Goal: Complete application form: Complete application form

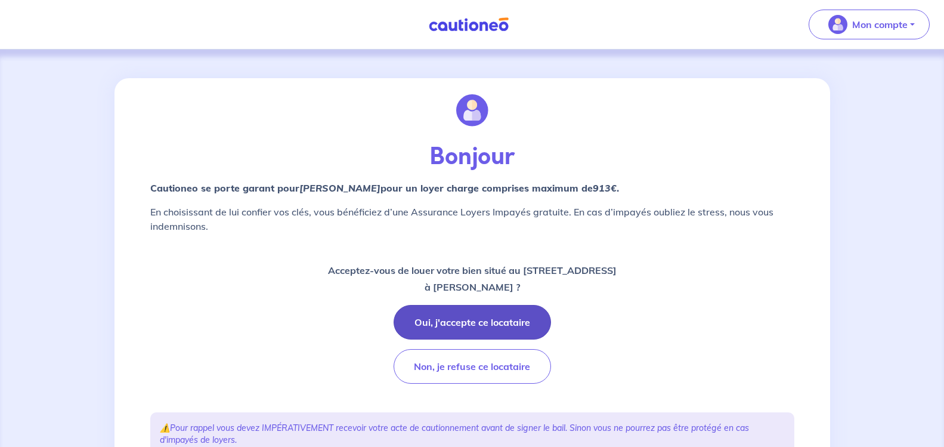
click at [512, 321] on button "Oui, j'accepte ce locataire" at bounding box center [471, 322] width 157 height 35
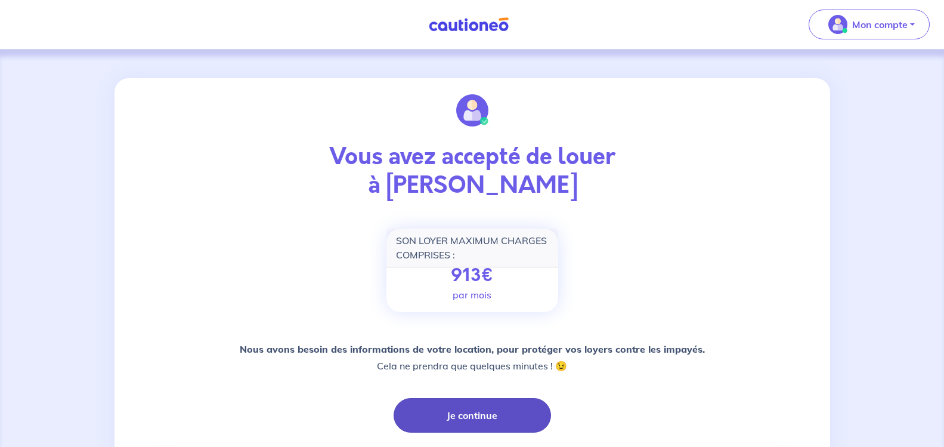
click at [483, 408] on button "Je continue" at bounding box center [471, 415] width 157 height 35
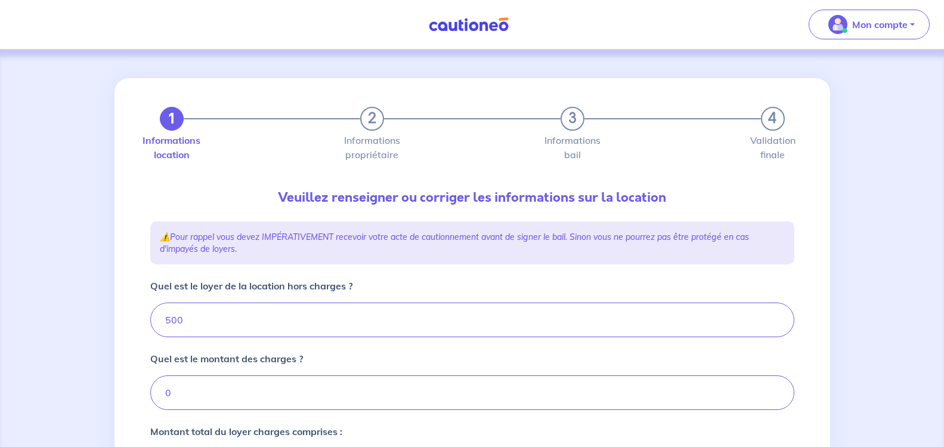
type input "500"
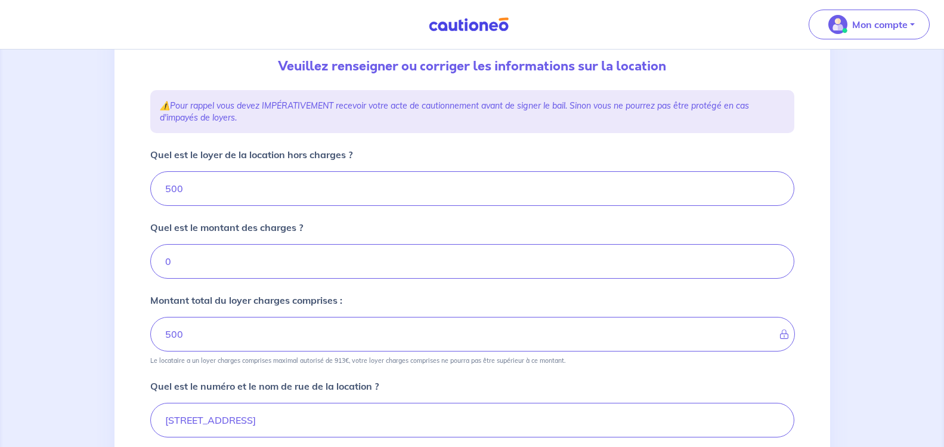
scroll to position [125, 0]
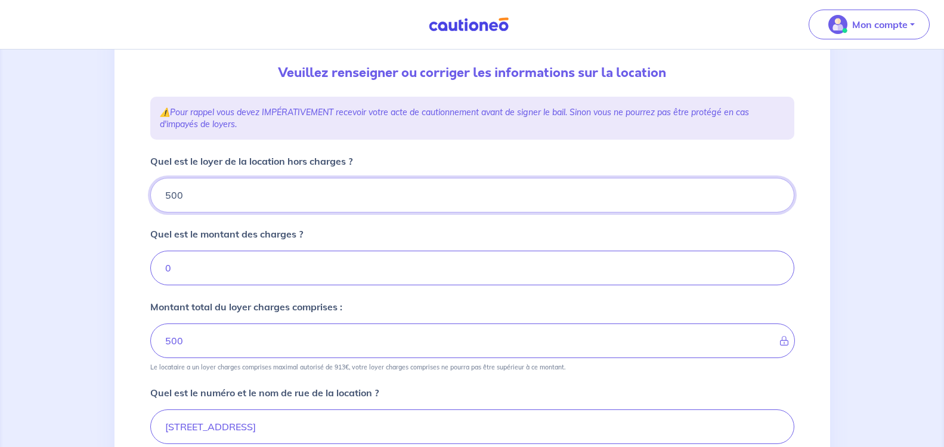
drag, startPoint x: 224, startPoint y: 200, endPoint x: 107, endPoint y: 210, distance: 116.7
click at [150, 210] on input "500" at bounding box center [472, 195] width 644 height 35
type input "78"
type input "7"
type input "782"
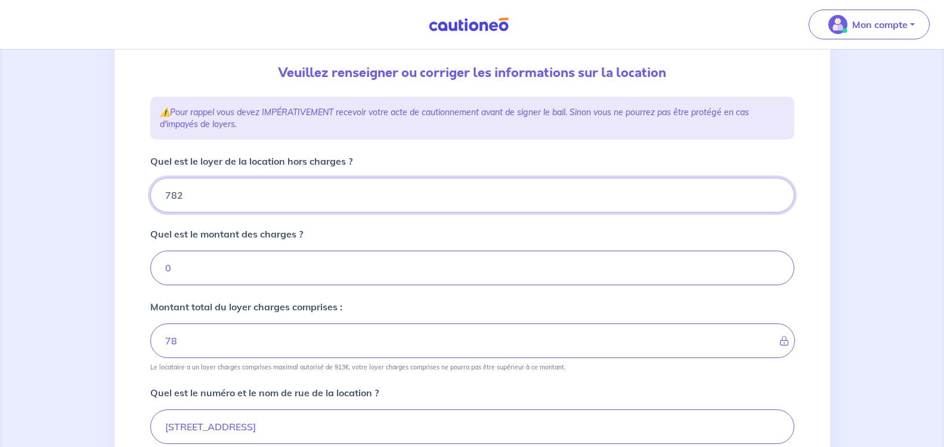
type input "782"
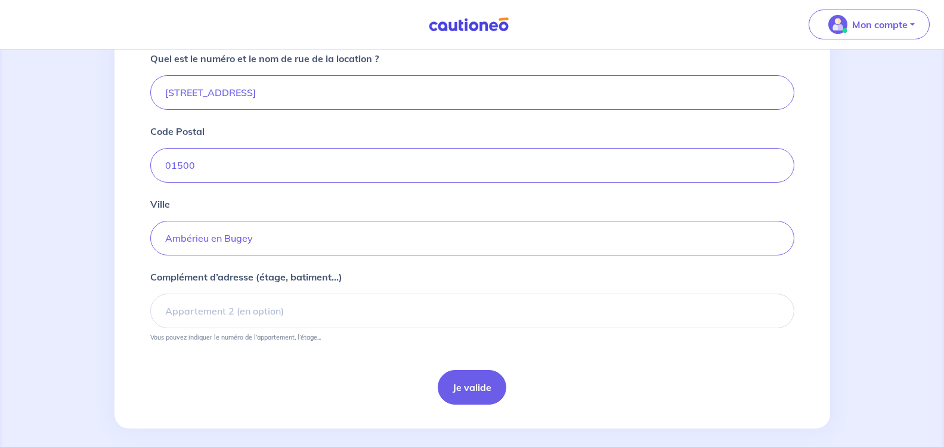
scroll to position [469, 0]
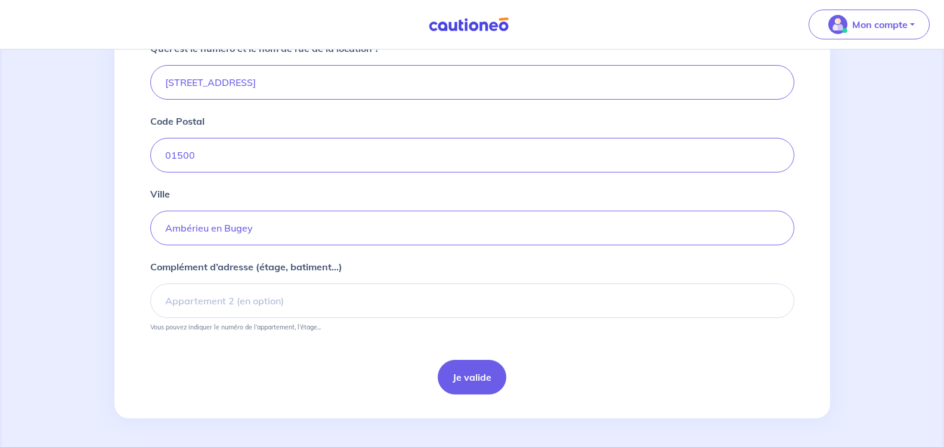
type input "782"
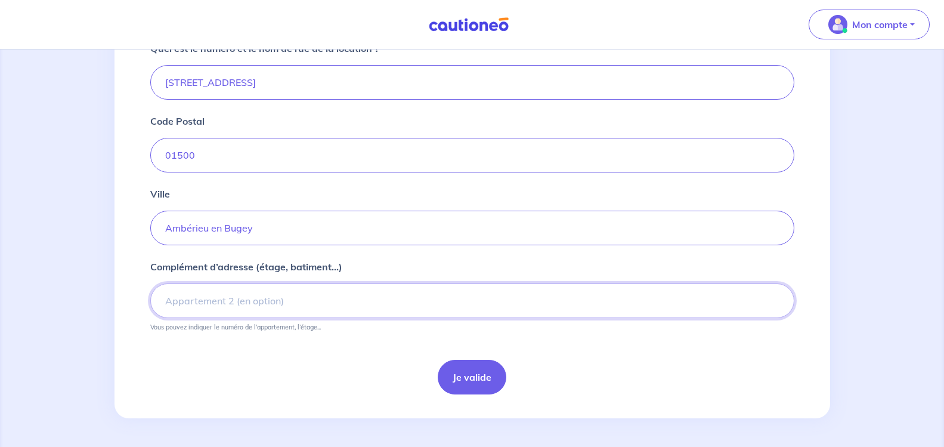
click at [318, 299] on input "Complément d’adresse (étage, batiment...)" at bounding box center [472, 300] width 644 height 35
type input "appartement duplex"
click at [471, 377] on button "Je valide" at bounding box center [472, 376] width 69 height 35
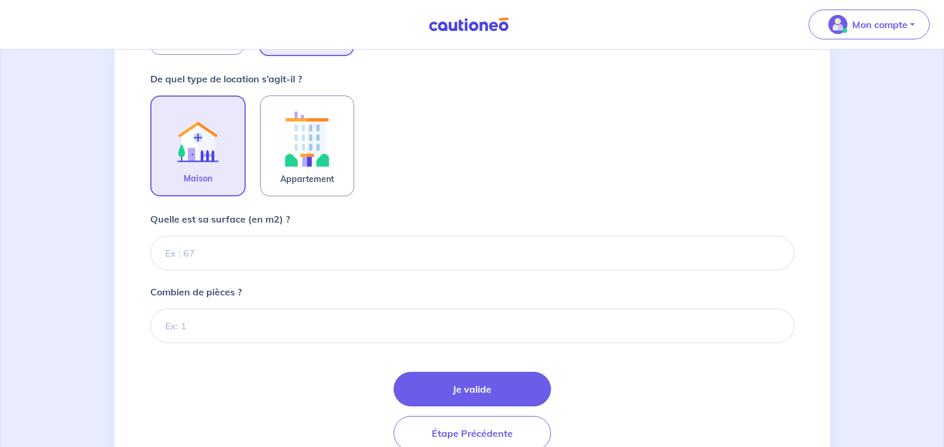
scroll to position [348, 0]
